Goal: Information Seeking & Learning: Learn about a topic

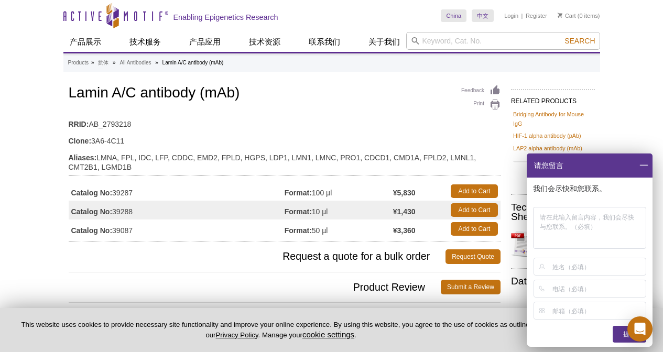
click at [407, 129] on td "RRID: AB_2793218" at bounding box center [285, 121] width 432 height 17
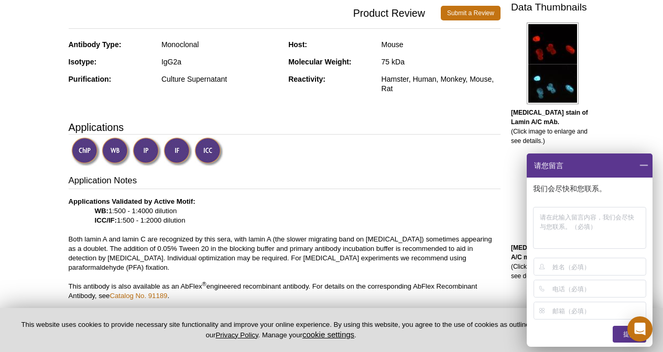
scroll to position [307, 0]
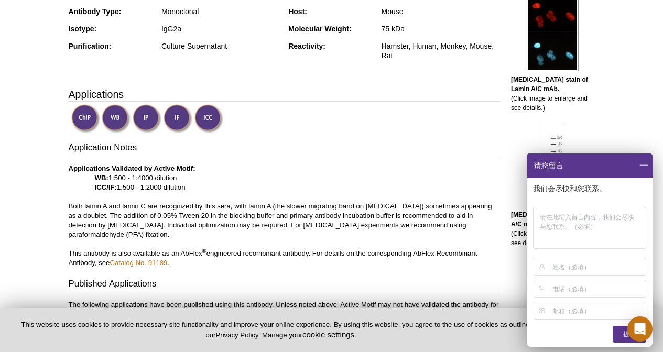
click at [176, 120] on img at bounding box center [177, 118] width 29 height 29
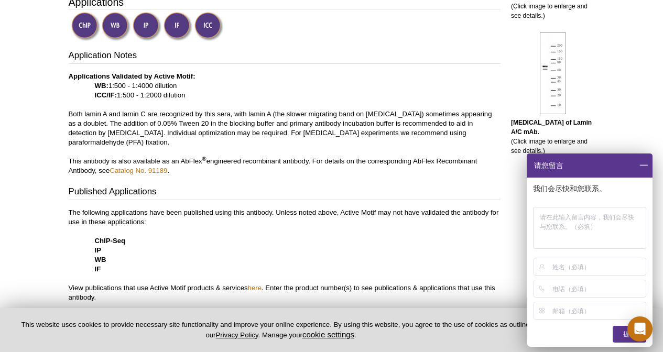
scroll to position [395, 0]
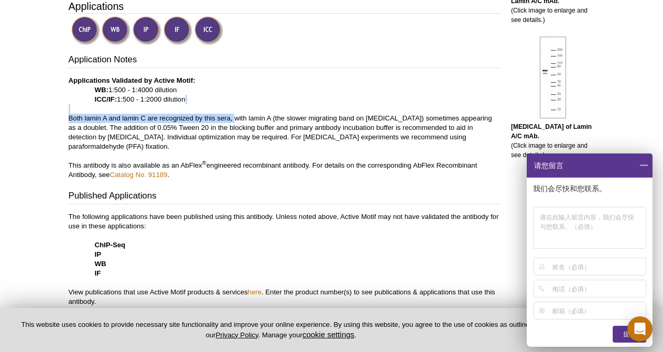
drag, startPoint x: 237, startPoint y: 117, endPoint x: 413, endPoint y: 110, distance: 176.7
click at [413, 111] on p "Applications Validated by Active Motif: WB: 1:500 - 1:4000 dilution ICC/IF: 1:5…" at bounding box center [285, 128] width 432 height 104
click at [401, 125] on p "Applications Validated by Active Motif: WB: 1:500 - 1:4000 dilution ICC/IF: 1:5…" at bounding box center [285, 128] width 432 height 104
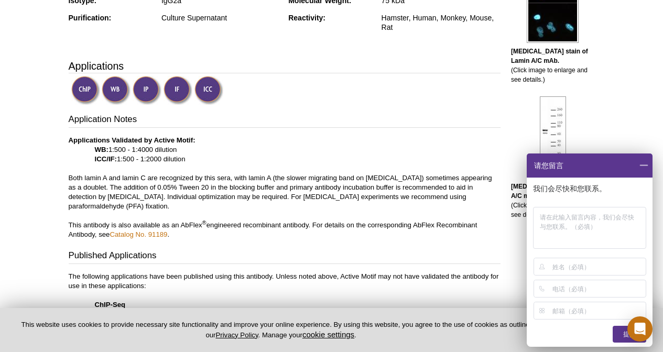
scroll to position [341, 0]
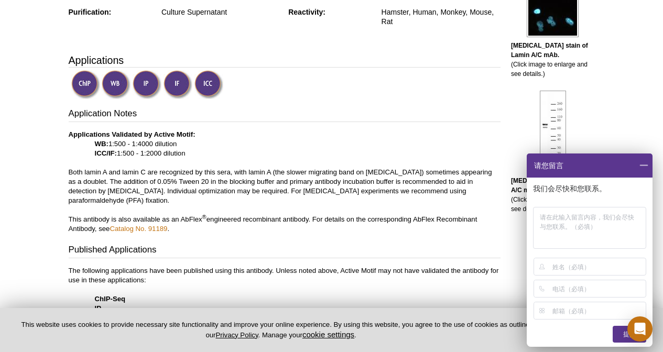
click at [647, 166] on span at bounding box center [644, 166] width 18 height 24
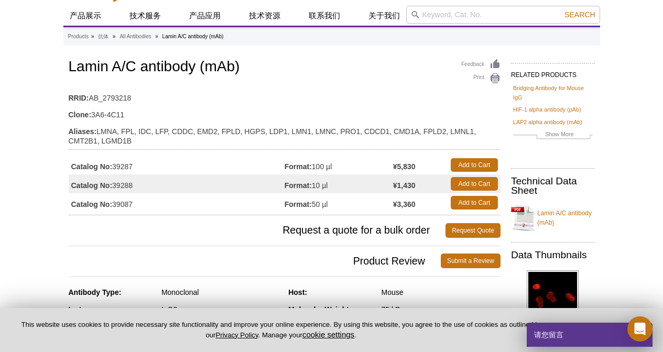
scroll to position [25, 0]
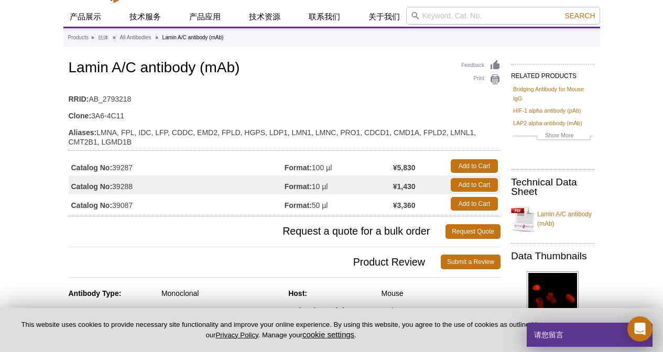
click at [323, 204] on td "Format: 50 µl" at bounding box center [339, 203] width 108 height 19
click at [324, 205] on td "Format: 50 µl" at bounding box center [339, 203] width 108 height 19
drag, startPoint x: 135, startPoint y: 205, endPoint x: 111, endPoint y: 201, distance: 24.4
click at [111, 202] on td "Catalog No: 39087" at bounding box center [177, 203] width 216 height 19
click at [115, 202] on td "Catalog No: 39087" at bounding box center [177, 203] width 216 height 19
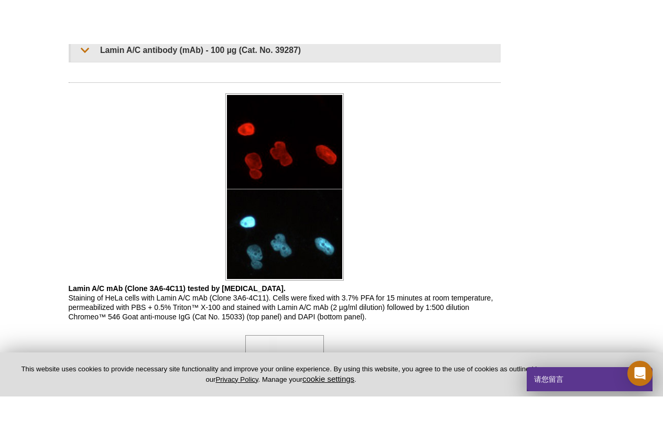
scroll to position [910, 0]
